Goal: Check status: Check status

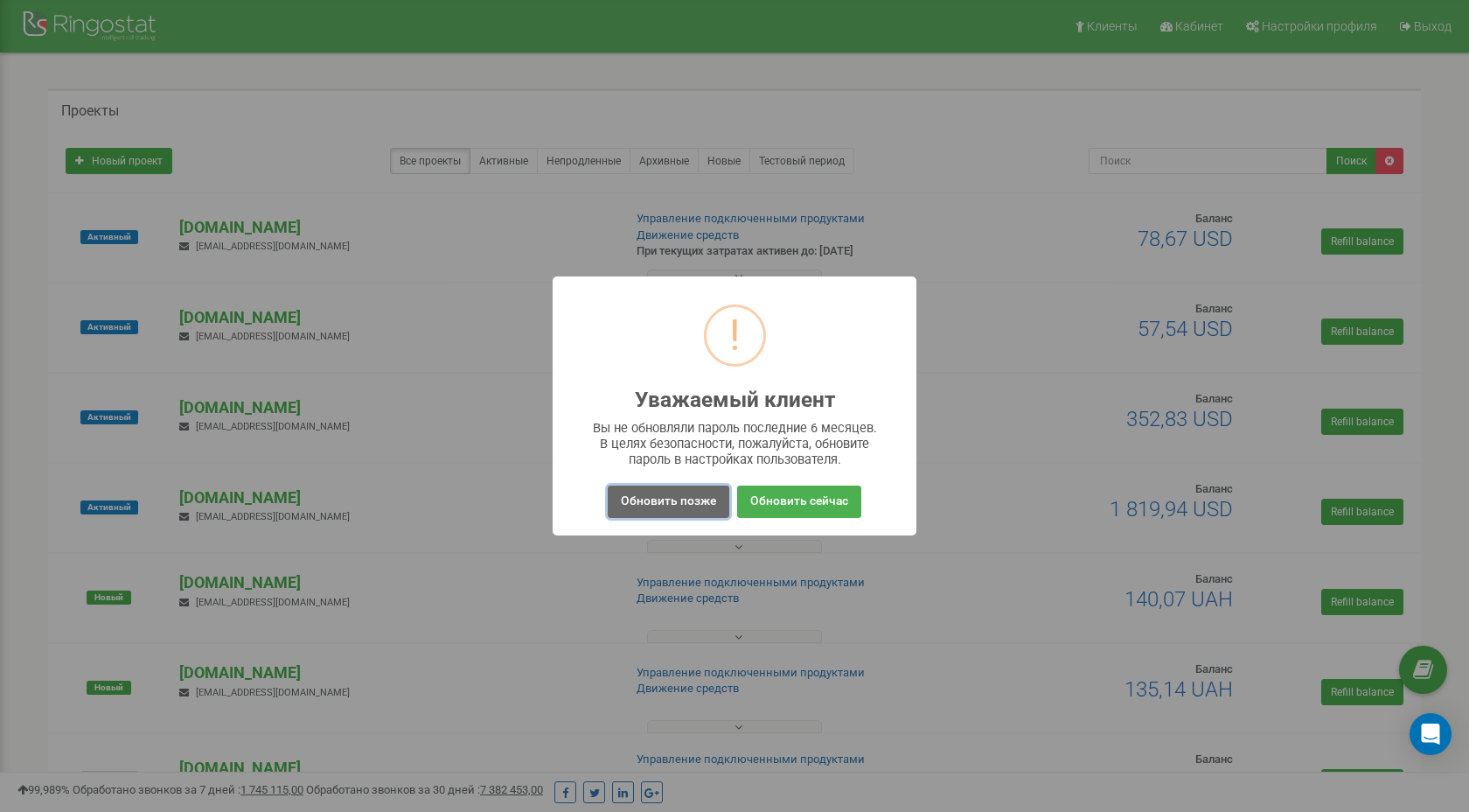
click at [650, 488] on button "Обновить позже" at bounding box center [669, 501] width 122 height 33
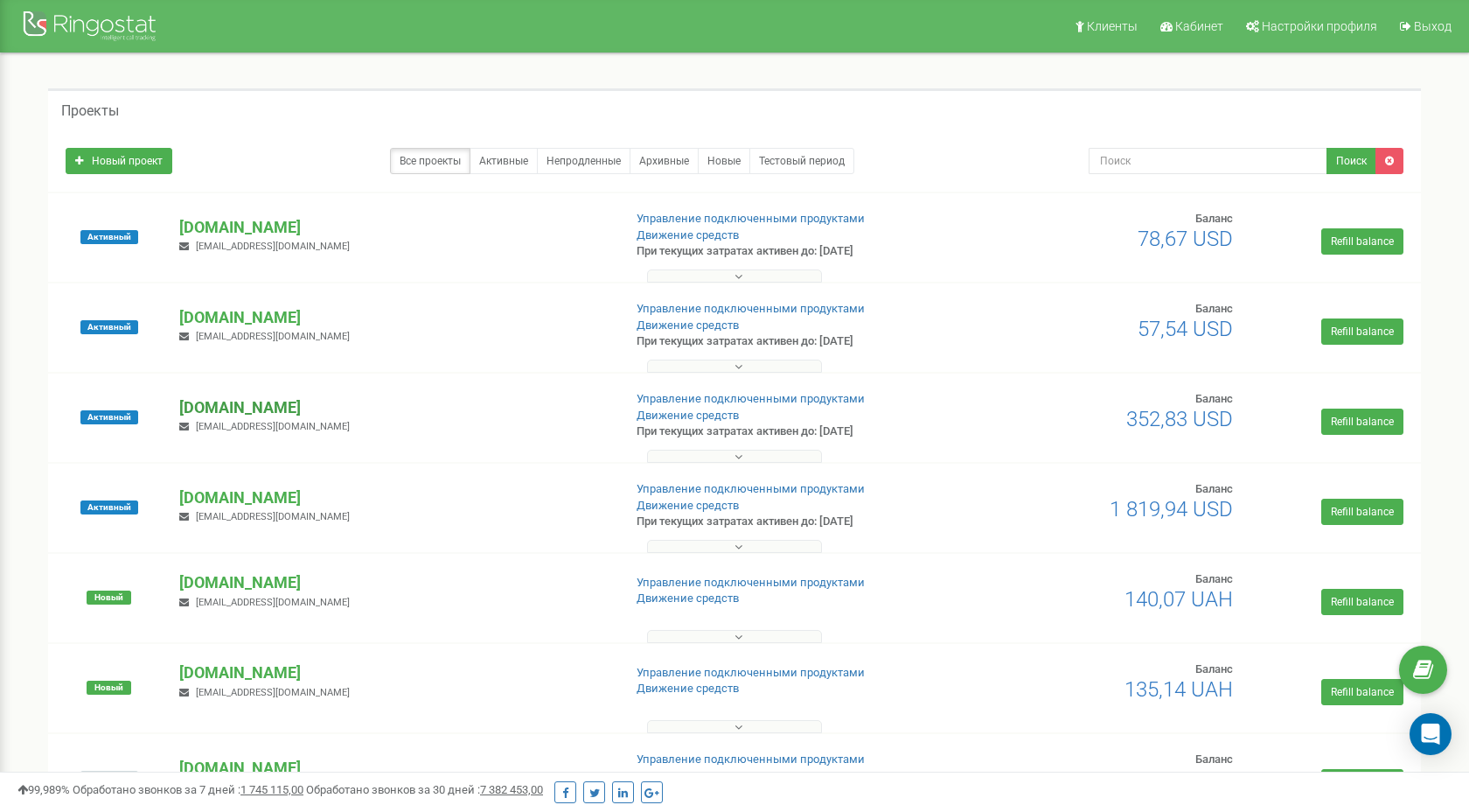
click at [262, 415] on p "[DOMAIN_NAME]" at bounding box center [393, 407] width 428 height 23
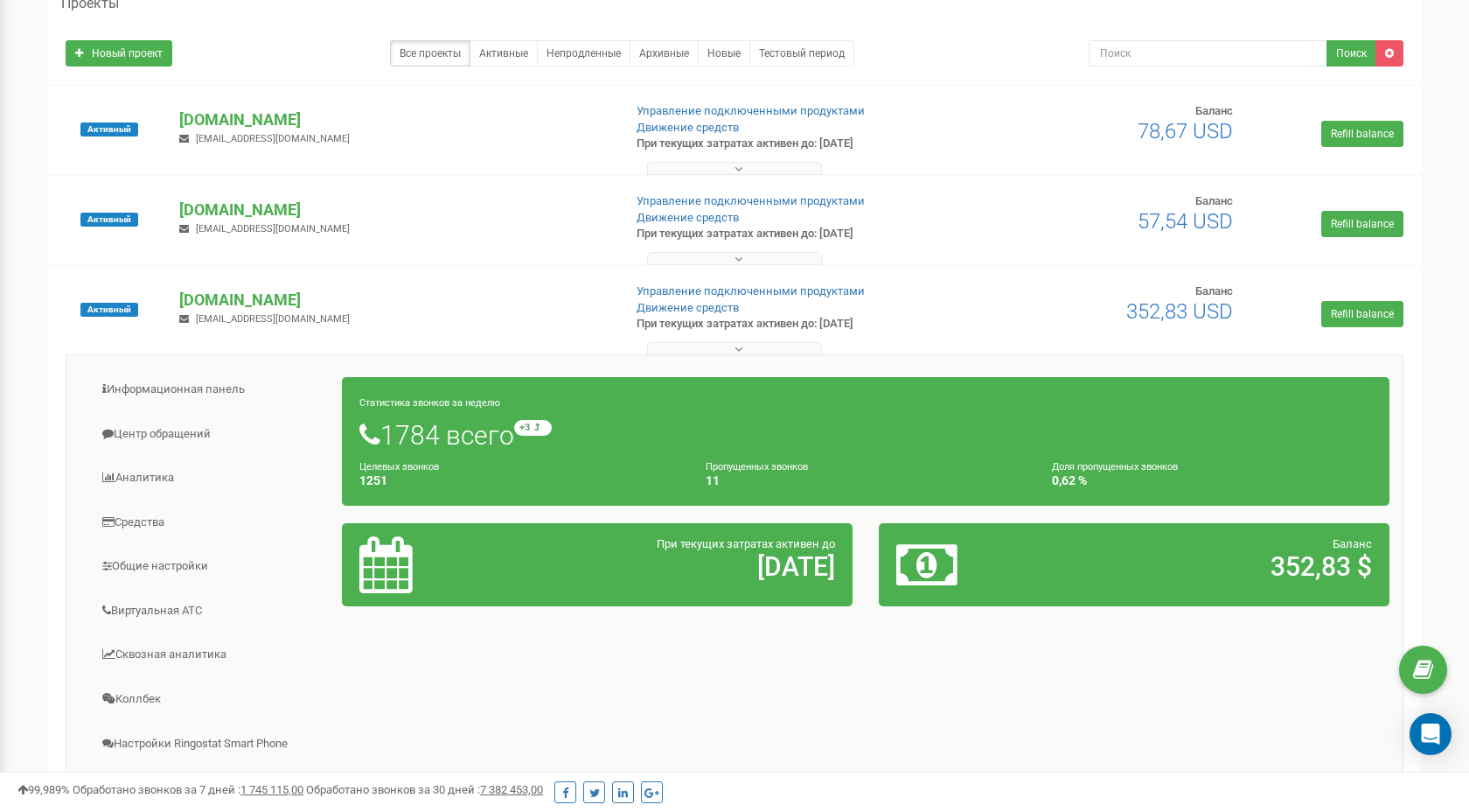
scroll to position [134, 0]
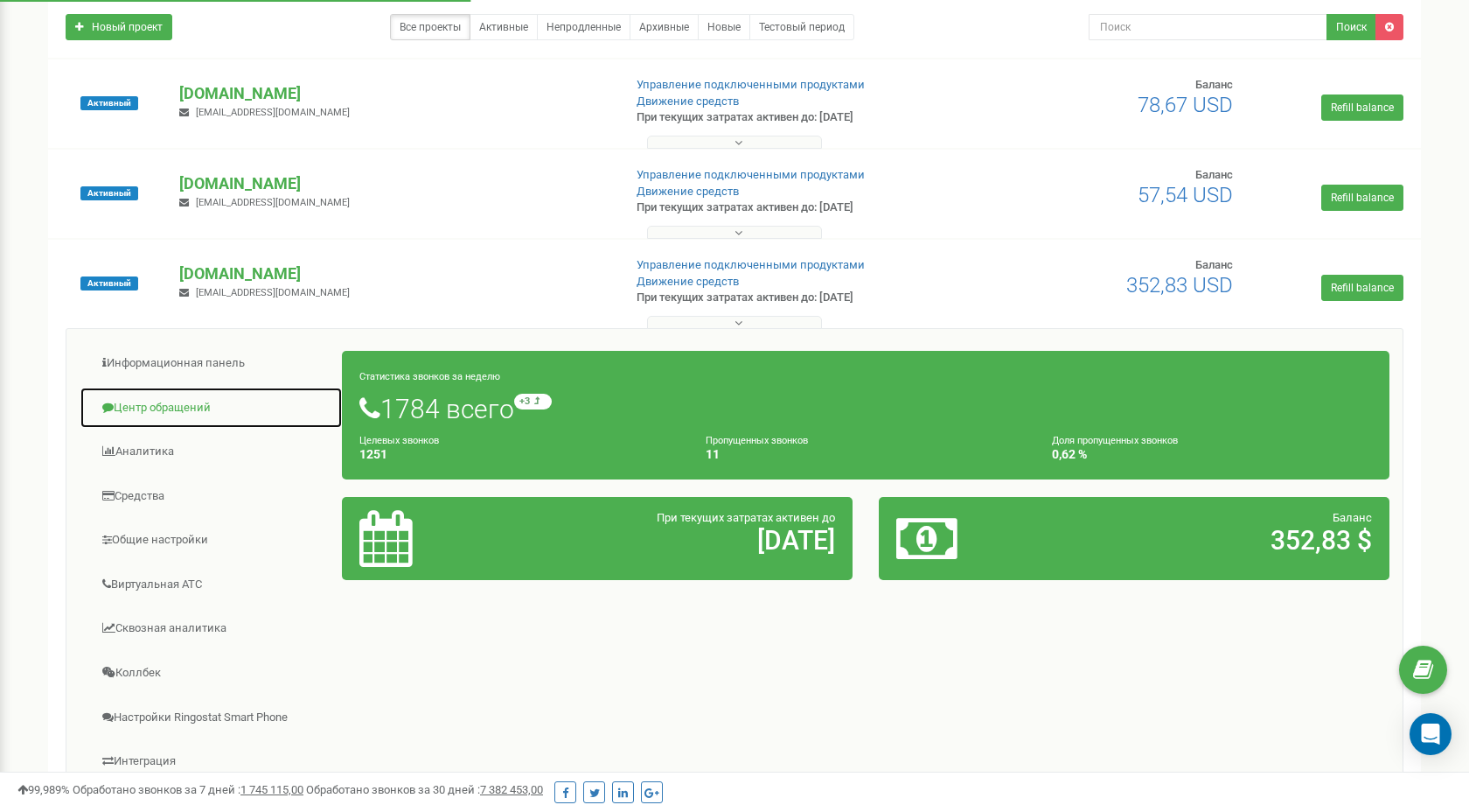
click at [212, 403] on link "Центр обращений" at bounding box center [211, 407] width 263 height 43
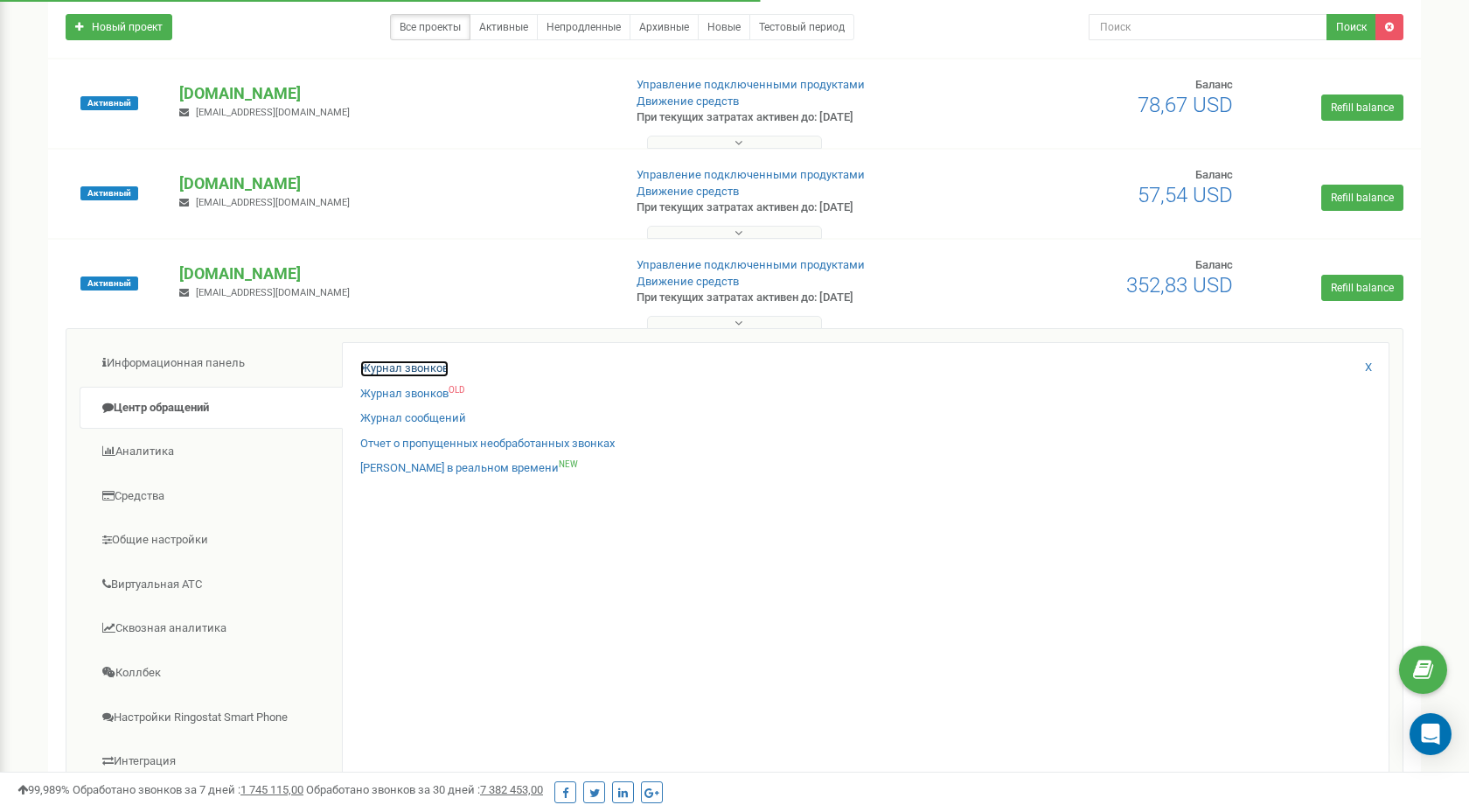
click at [403, 374] on link "Журнал звонков" at bounding box center [404, 368] width 88 height 17
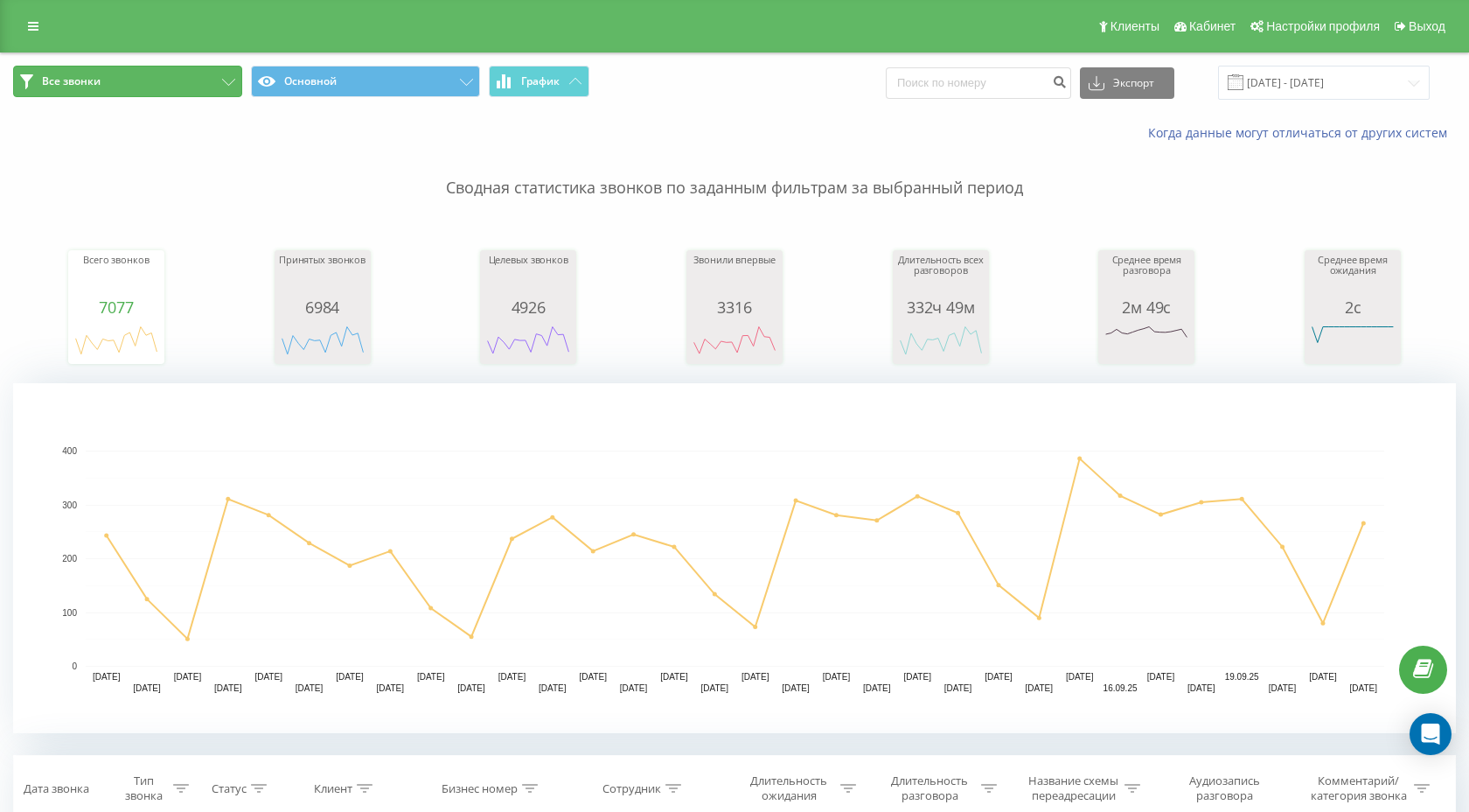
click at [187, 87] on button "Все звонки" at bounding box center [128, 81] width 230 height 32
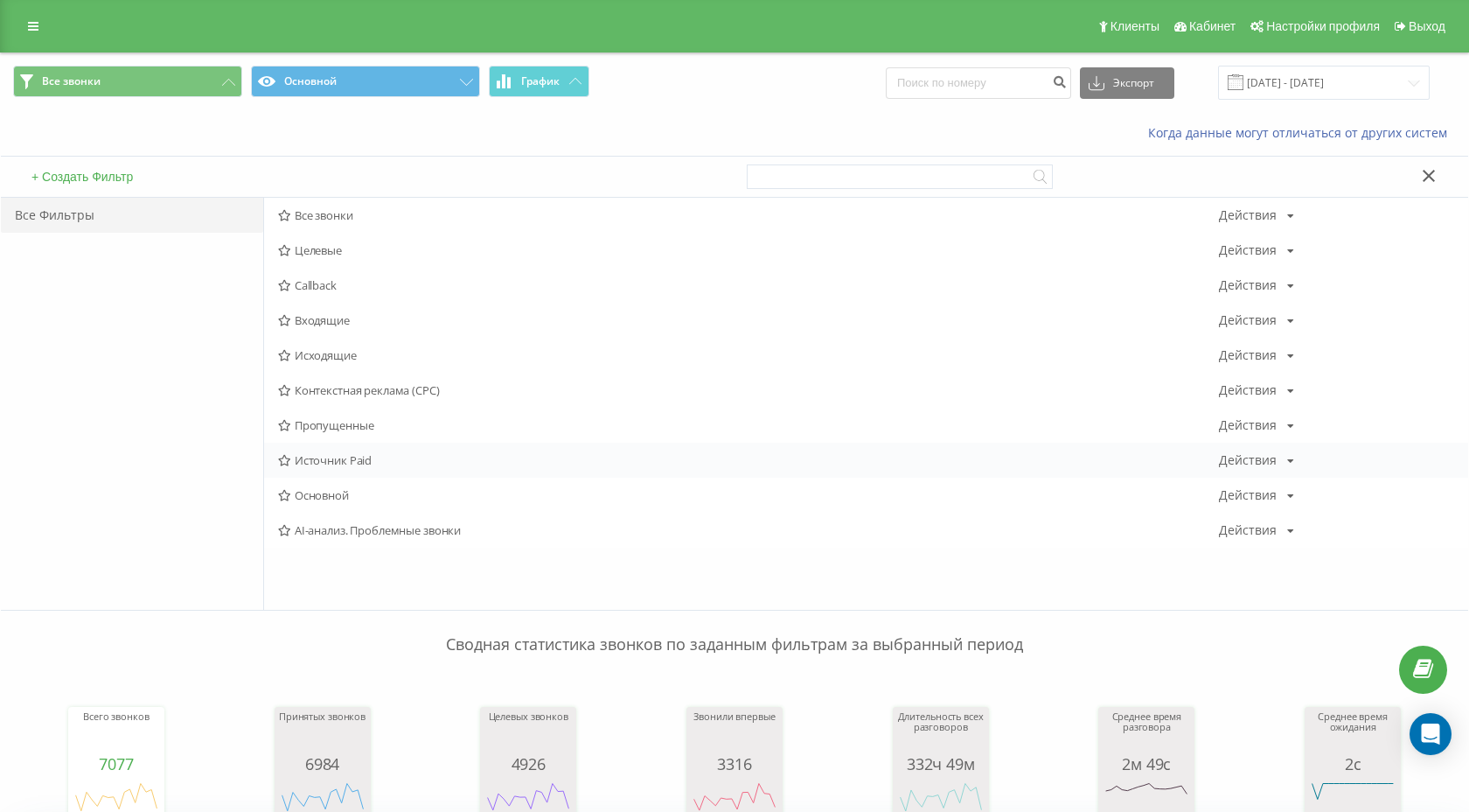
click at [373, 456] on span "Источник Paid" at bounding box center [748, 460] width 941 height 12
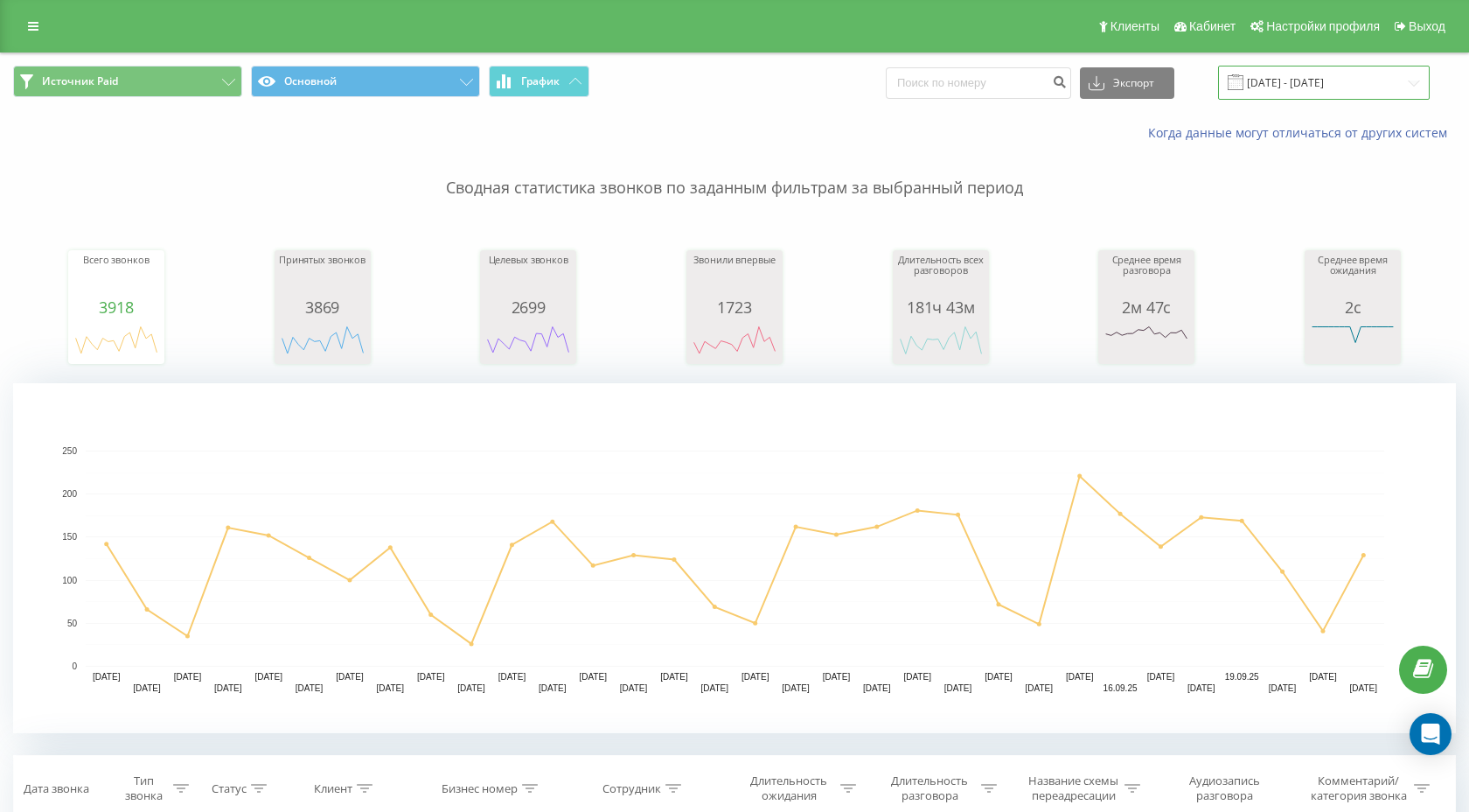
click at [1341, 72] on input "[DATE] - [DATE]" at bounding box center [1325, 82] width 212 height 34
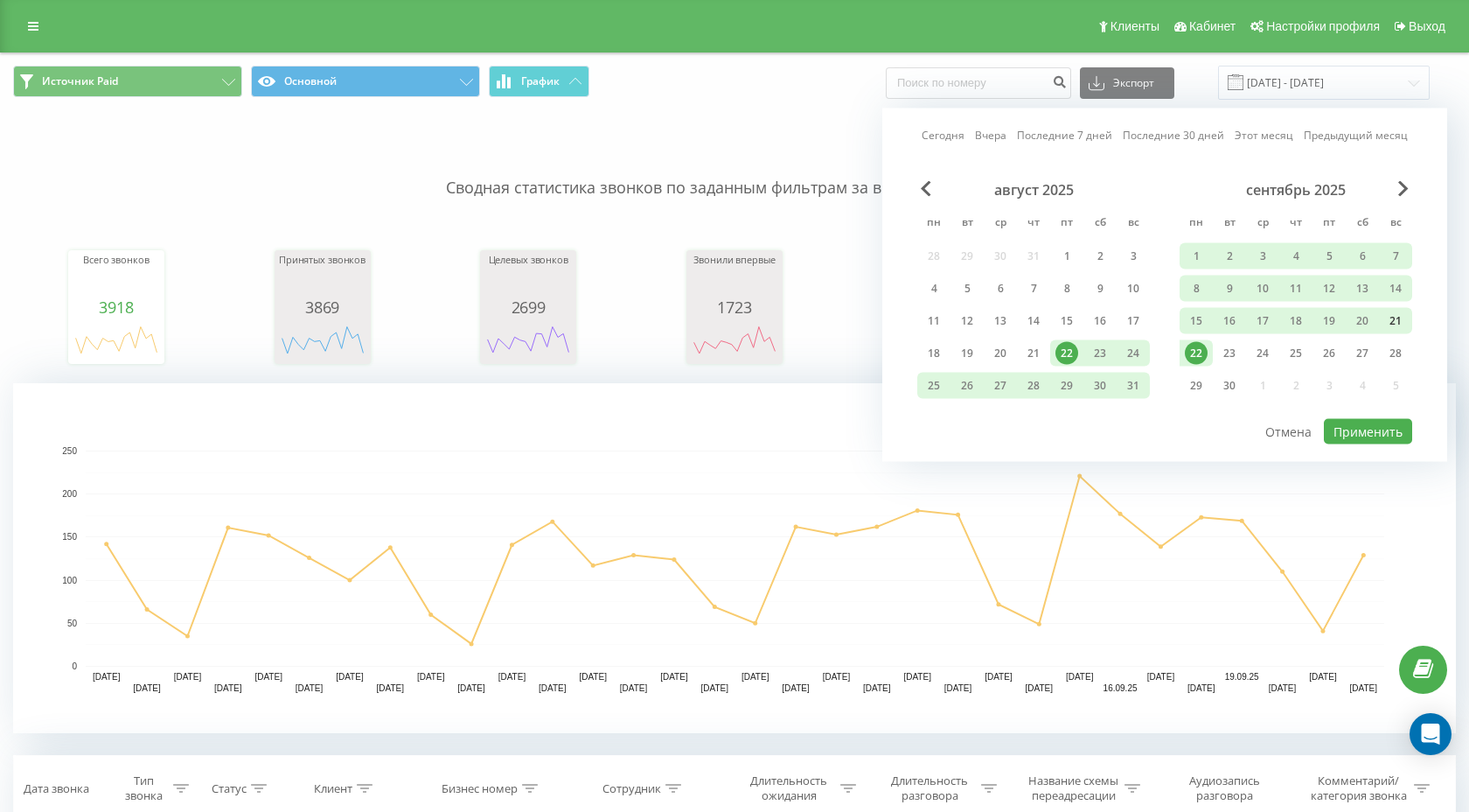
click at [1382, 327] on div "21" at bounding box center [1396, 320] width 34 height 27
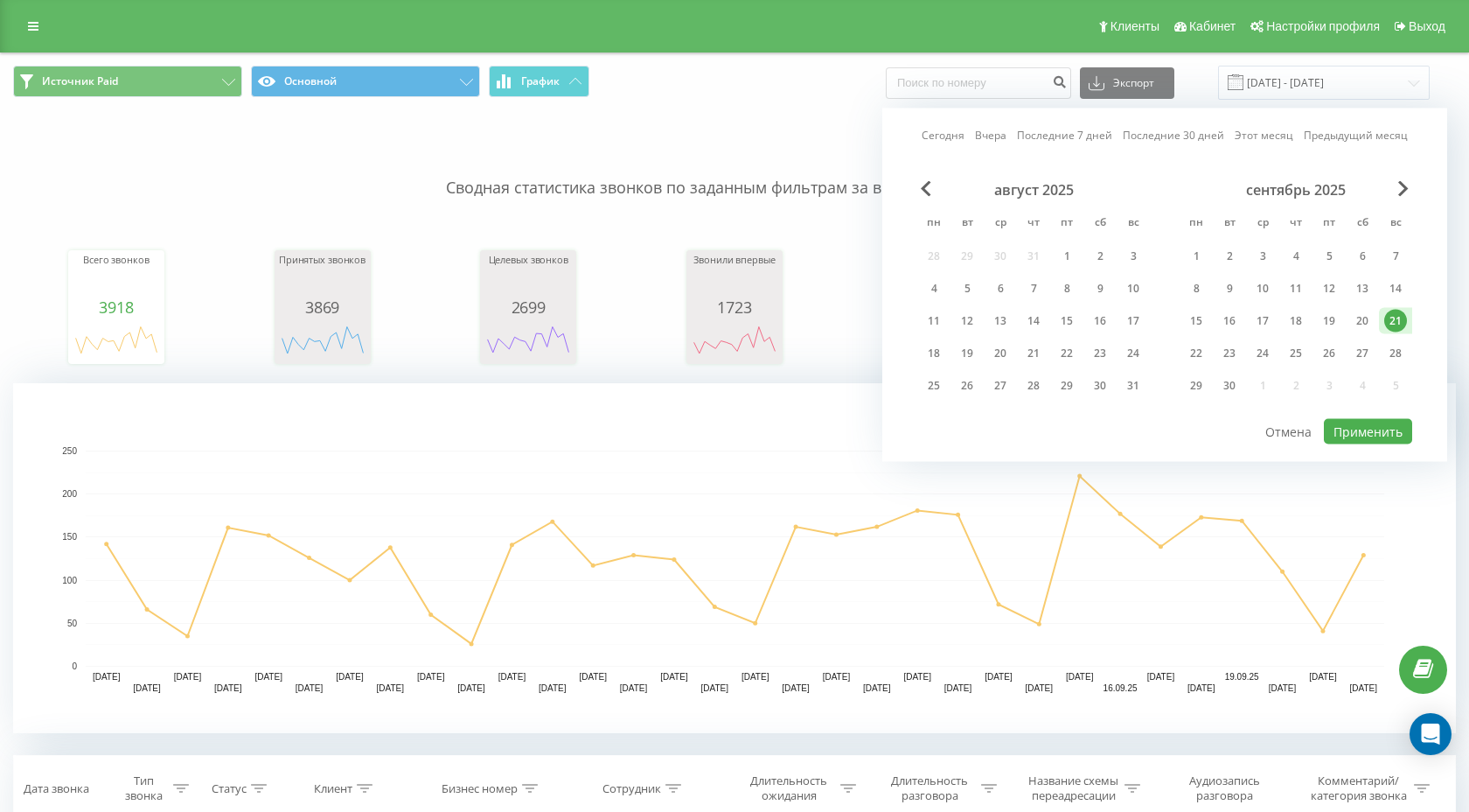
click at [1382, 327] on div "21" at bounding box center [1396, 320] width 34 height 27
click at [1345, 426] on button "Применить" at bounding box center [1368, 432] width 88 height 26
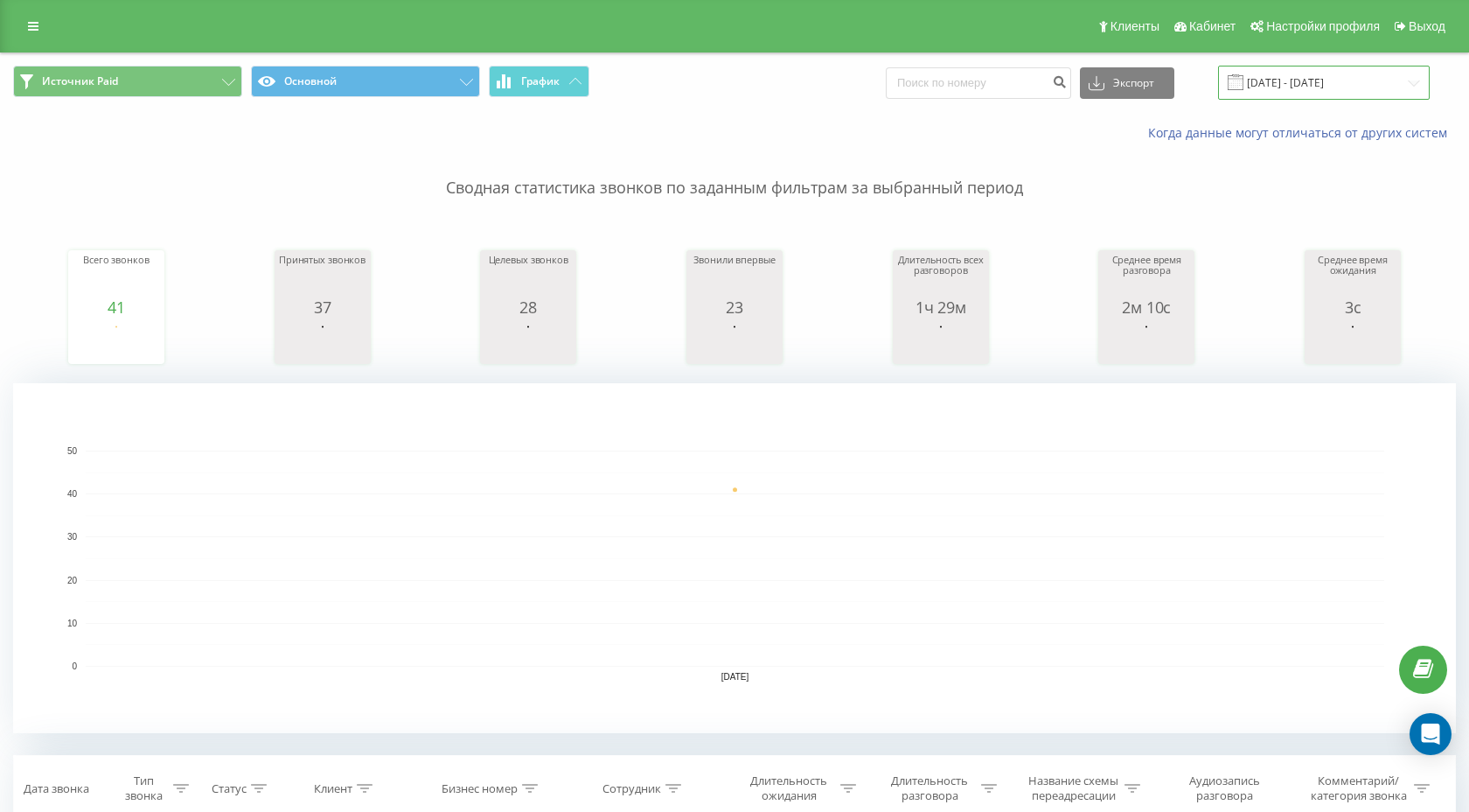
click at [1301, 75] on input "[DATE] - [DATE]" at bounding box center [1325, 82] width 212 height 34
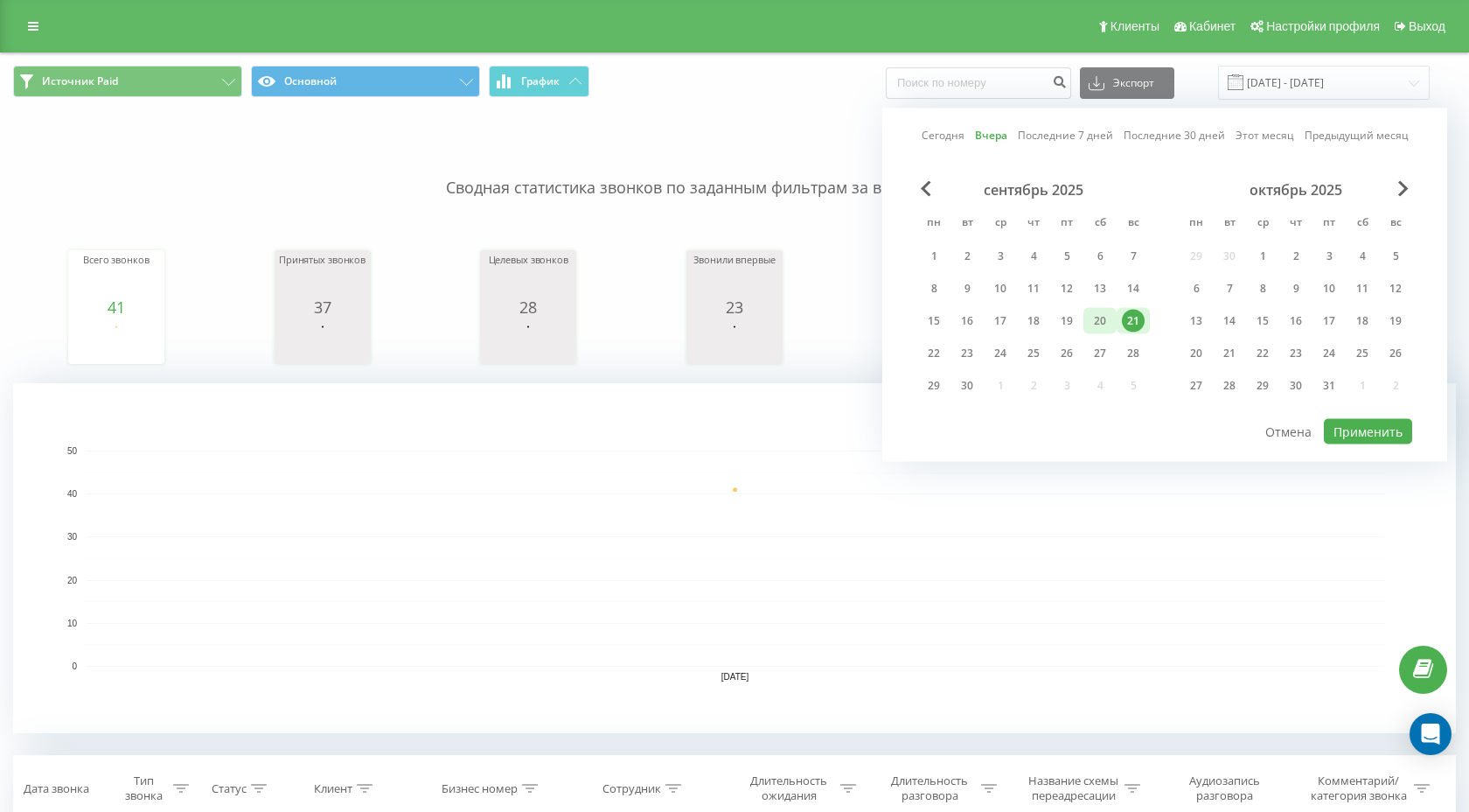
click at [1103, 318] on div "20" at bounding box center [1100, 320] width 23 height 23
click at [1368, 412] on div "сентябрь 2025 пн вт ср чт пт сб вс 1 2 3 4 5 6 7 8 9 10 11 12 13 14 15 16 17 18…" at bounding box center [1165, 299] width 495 height 236
click at [1368, 422] on button "Применить" at bounding box center [1368, 432] width 88 height 26
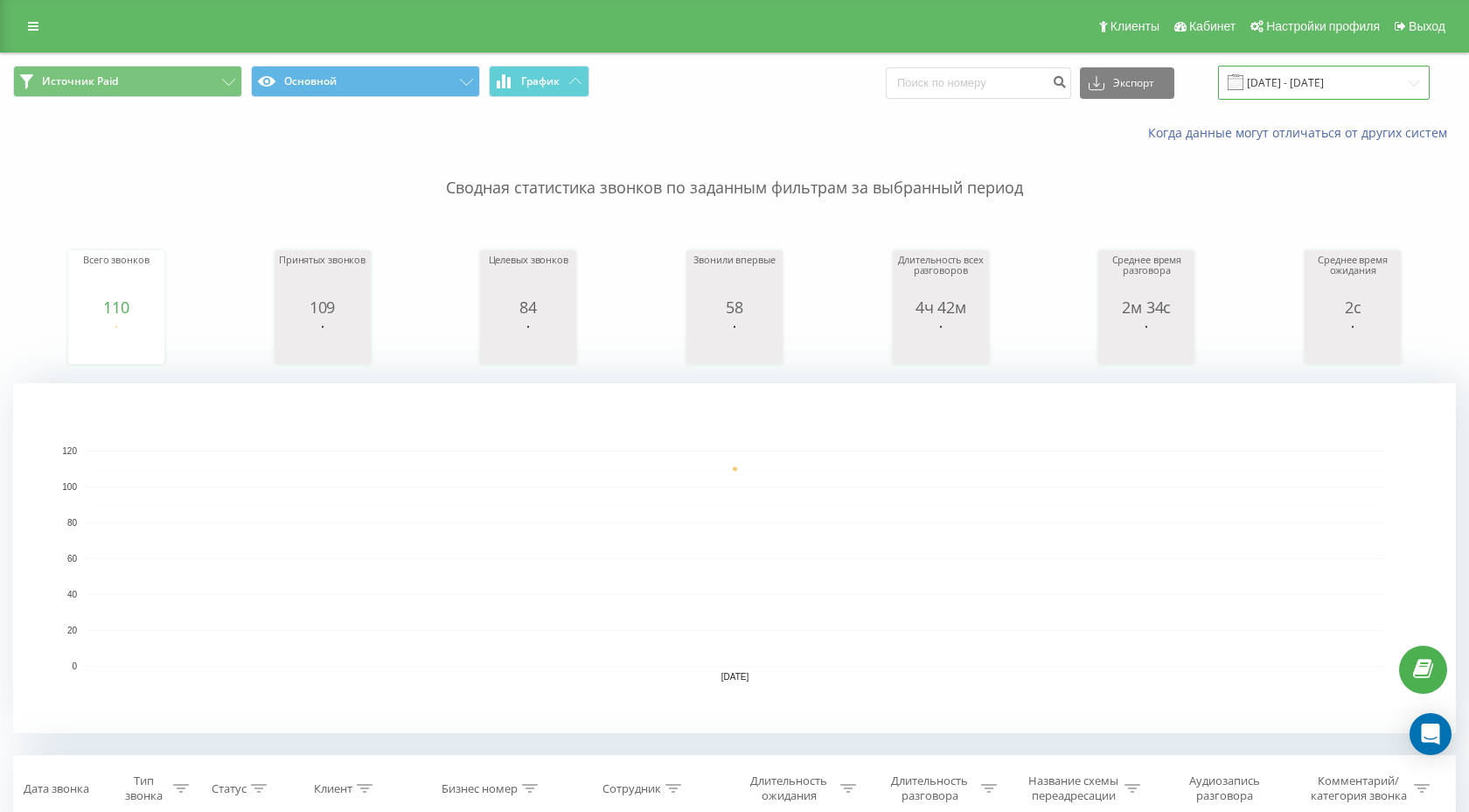
click at [1282, 79] on input "20.09.2025 - 20.09.2025" at bounding box center [1325, 82] width 212 height 34
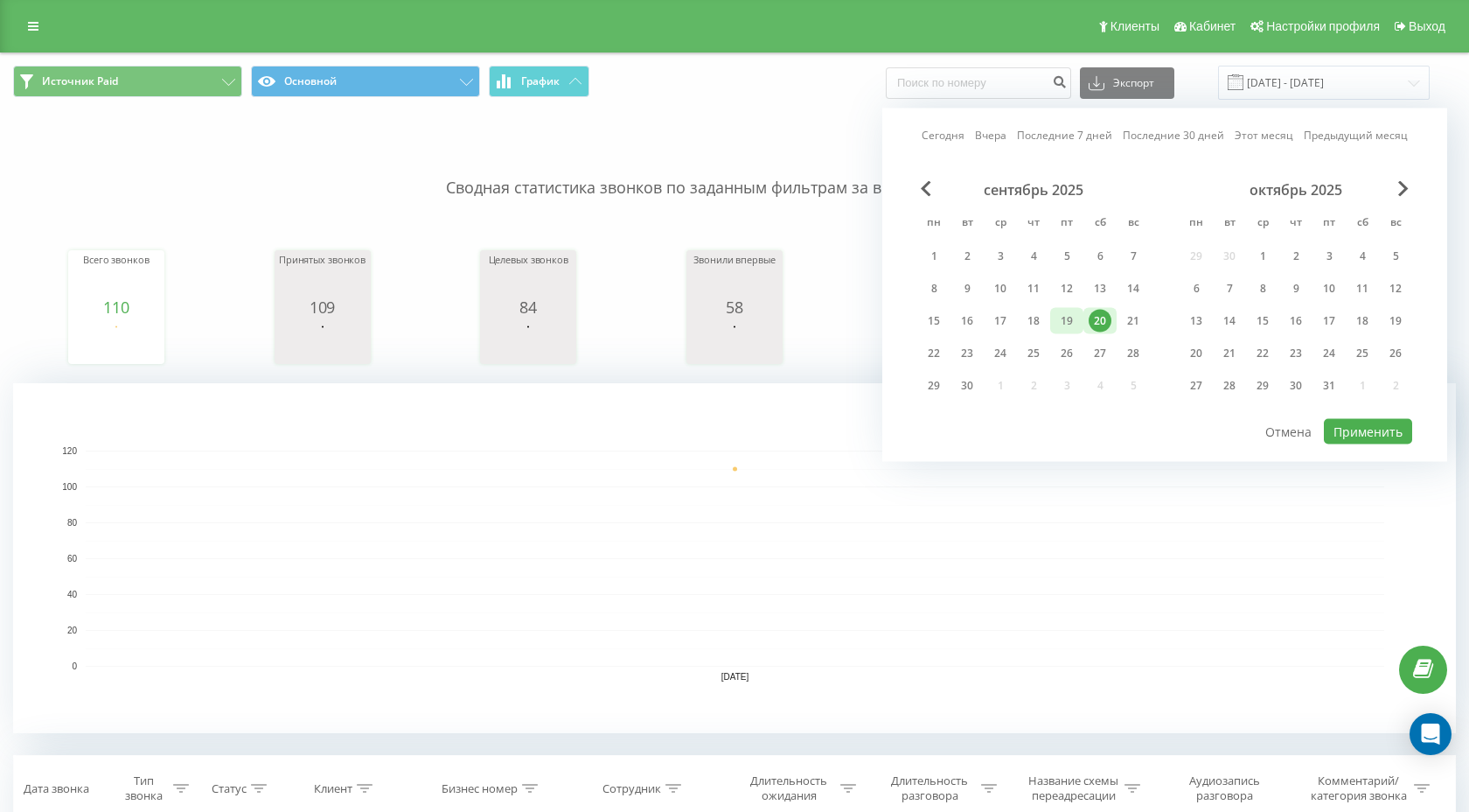
click at [1063, 320] on div "19" at bounding box center [1066, 320] width 23 height 23
click at [1339, 425] on button "Применить" at bounding box center [1368, 432] width 88 height 26
type input "19.09.2025 - 19.09.2025"
